Goal: Task Accomplishment & Management: Manage account settings

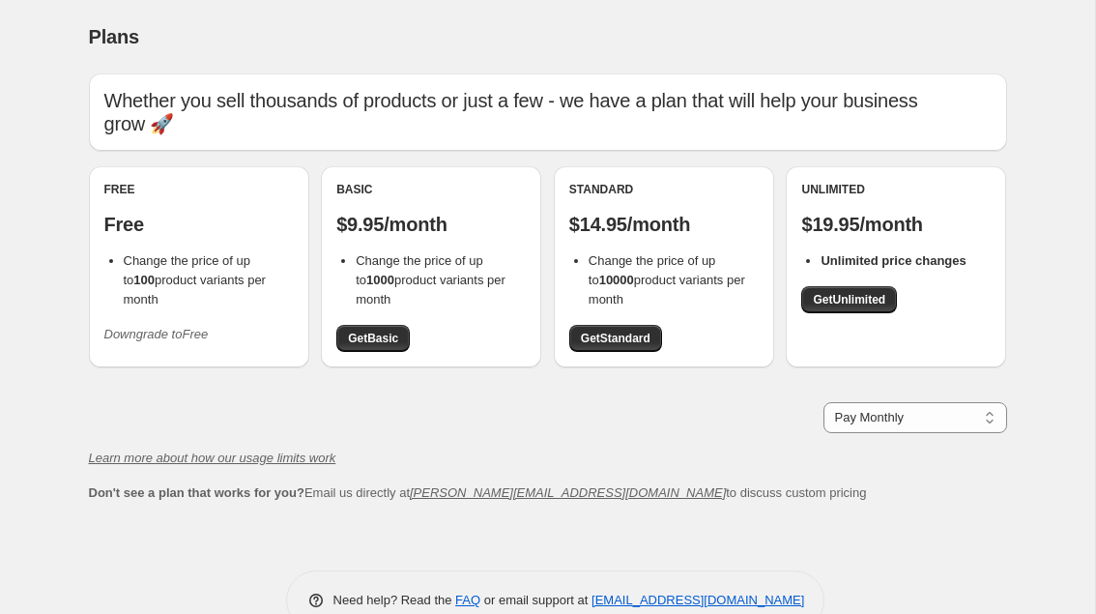
click at [157, 327] on icon "Downgrade to Free" at bounding box center [156, 334] width 104 height 14
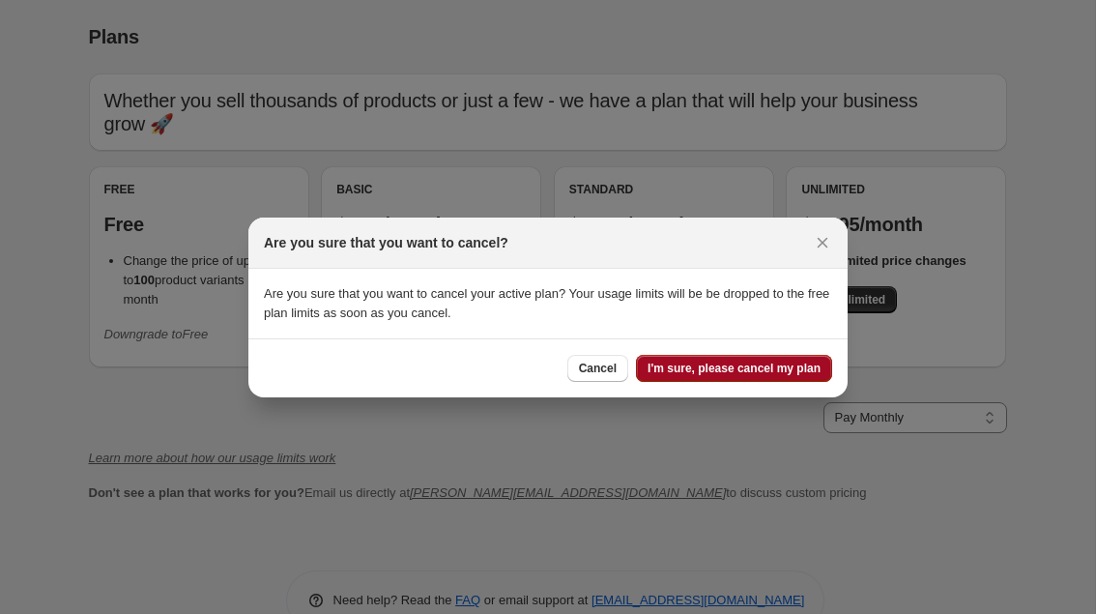
click at [718, 369] on span "I'm sure, please cancel my plan" at bounding box center [733, 367] width 173 height 15
